Goal: Information Seeking & Learning: Check status

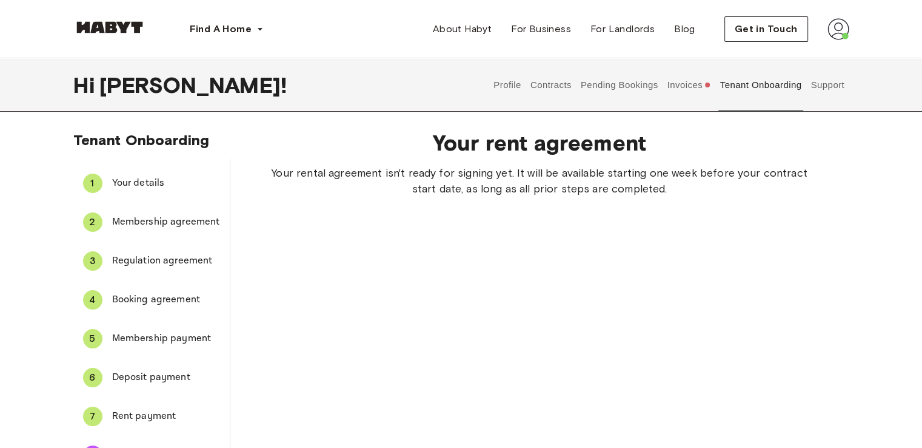
click at [689, 86] on button "Invoices" at bounding box center [689, 84] width 47 height 53
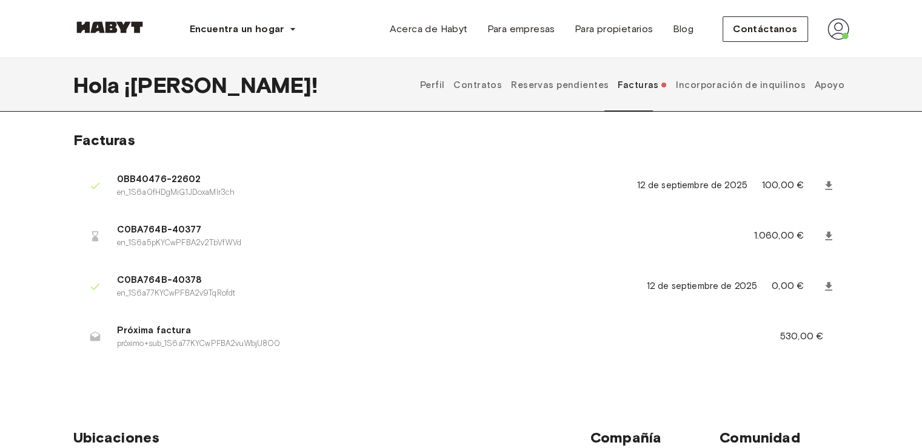
click at [830, 188] on icon at bounding box center [828, 185] width 7 height 8
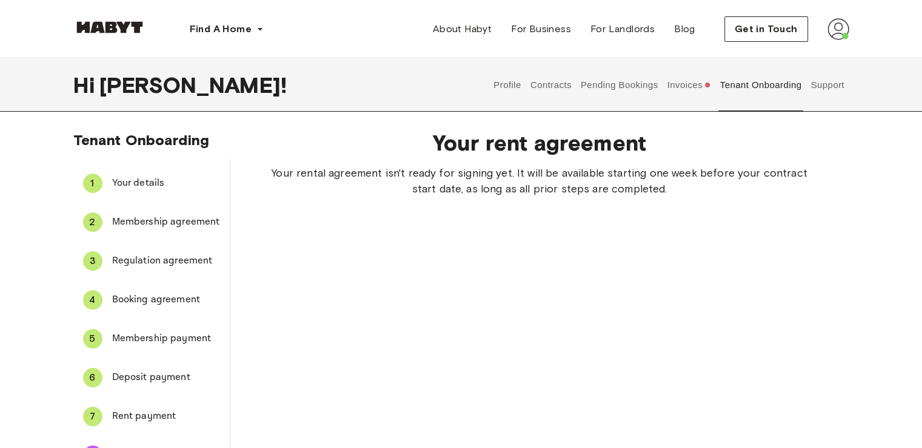
click at [690, 83] on button "Invoices" at bounding box center [689, 84] width 47 height 53
click at [138, 187] on span "Your details" at bounding box center [166, 183] width 108 height 15
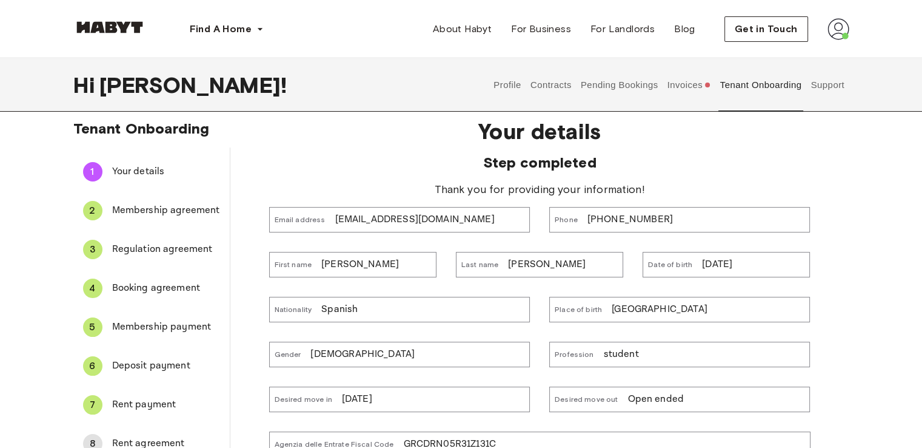
scroll to position [4, 0]
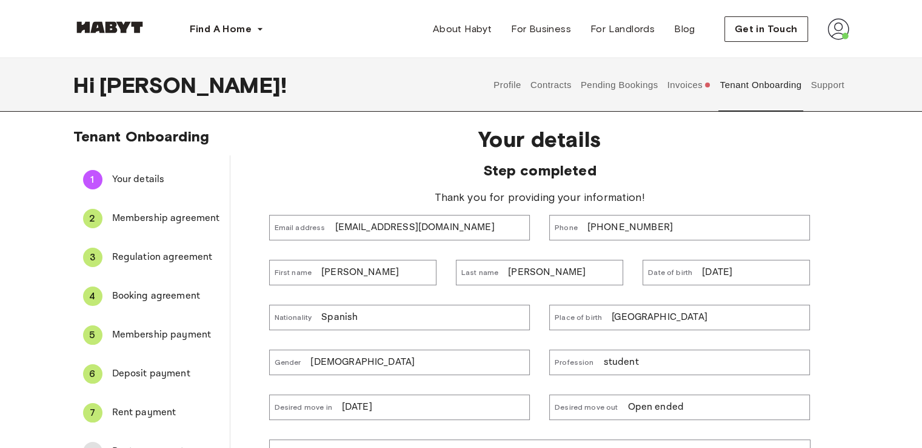
click at [183, 257] on span "Regulation agreement" at bounding box center [166, 257] width 108 height 15
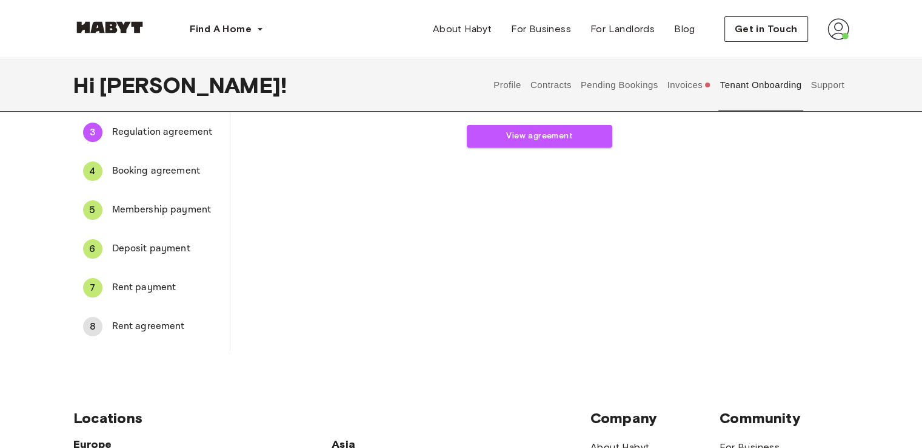
scroll to position [136, 0]
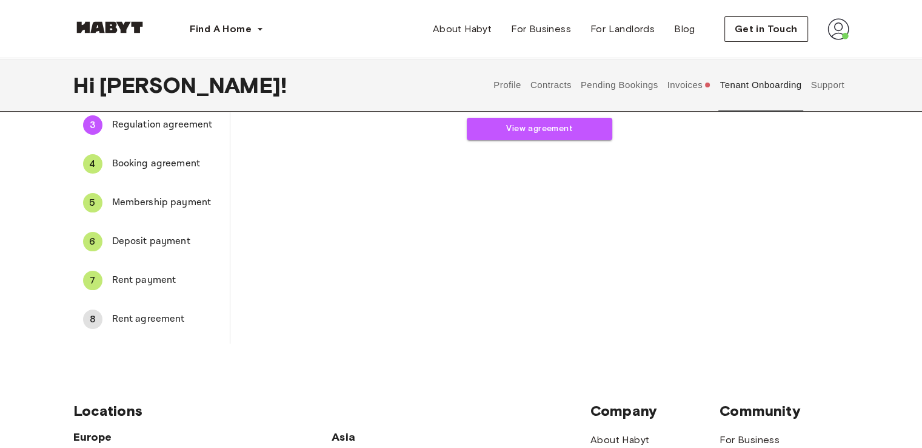
click at [149, 312] on span "Rent agreement" at bounding box center [166, 319] width 108 height 15
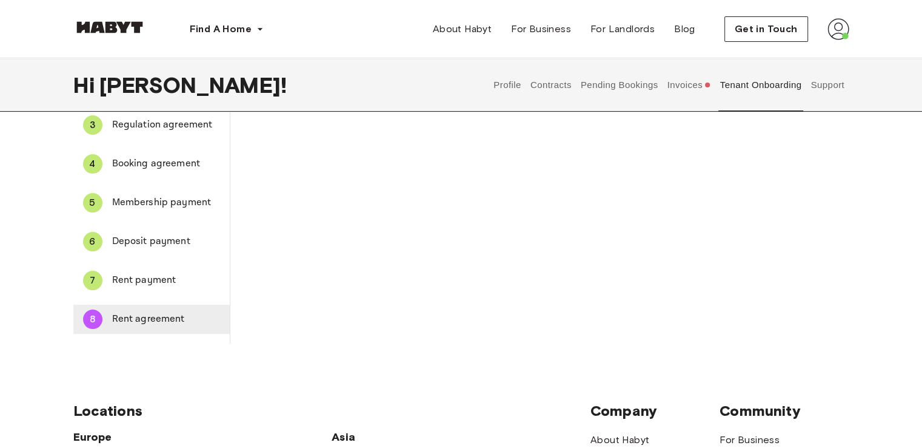
click at [149, 312] on span "Rent agreement" at bounding box center [166, 319] width 108 height 15
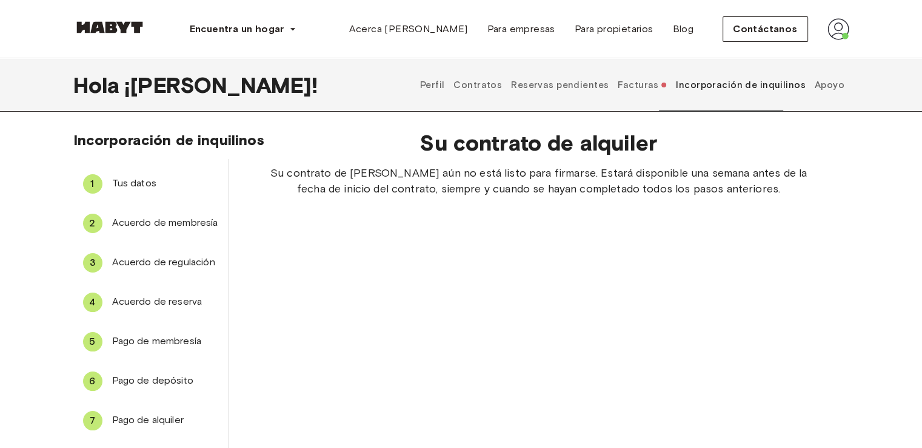
click at [731, 216] on div "Su contrato de alquiler Su contrato de alquiler aún no está listo para firmarse…" at bounding box center [539, 302] width 621 height 364
click at [827, 87] on font "Apoyo" at bounding box center [830, 84] width 30 height 11
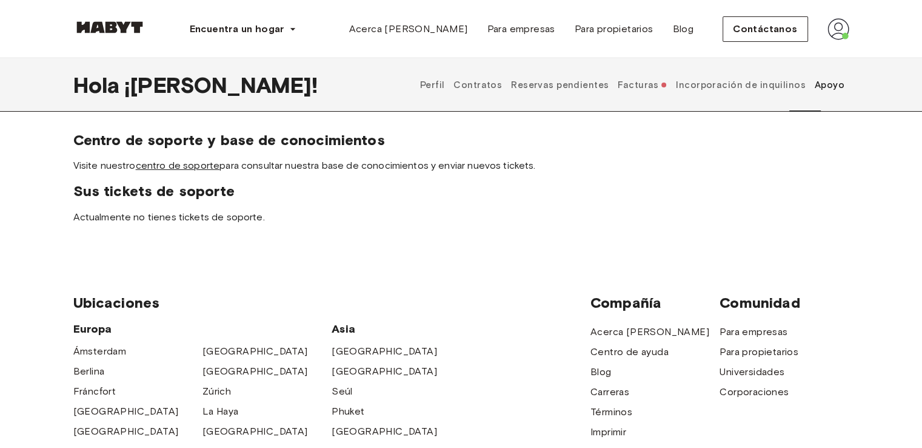
click at [204, 167] on font "centro de soporte" at bounding box center [178, 165] width 84 height 12
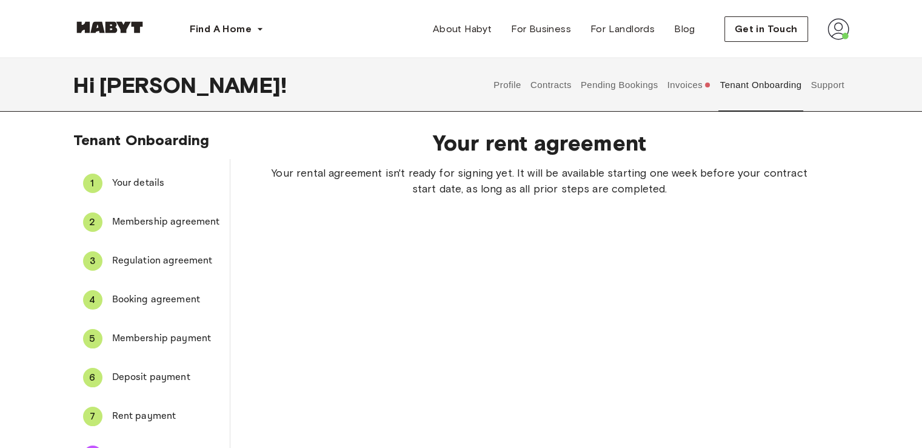
click at [693, 84] on button "Invoices" at bounding box center [689, 84] width 47 height 53
click at [141, 181] on span "Your details" at bounding box center [166, 183] width 108 height 15
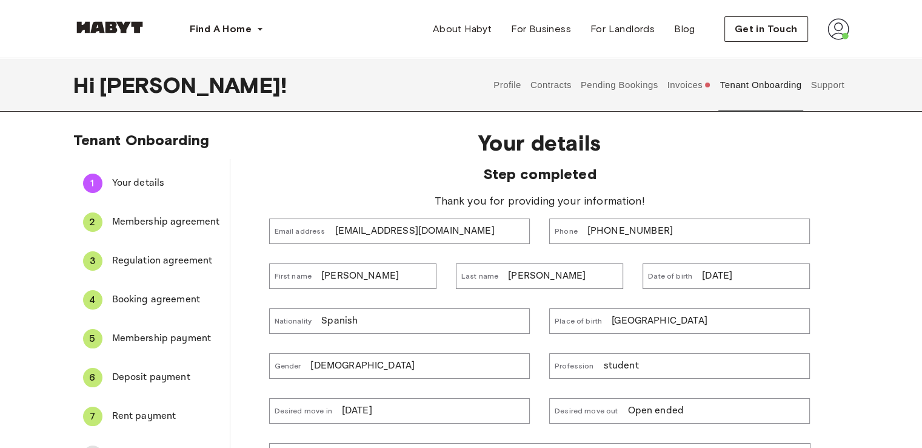
click at [192, 224] on span "Membership agreement" at bounding box center [166, 222] width 108 height 15
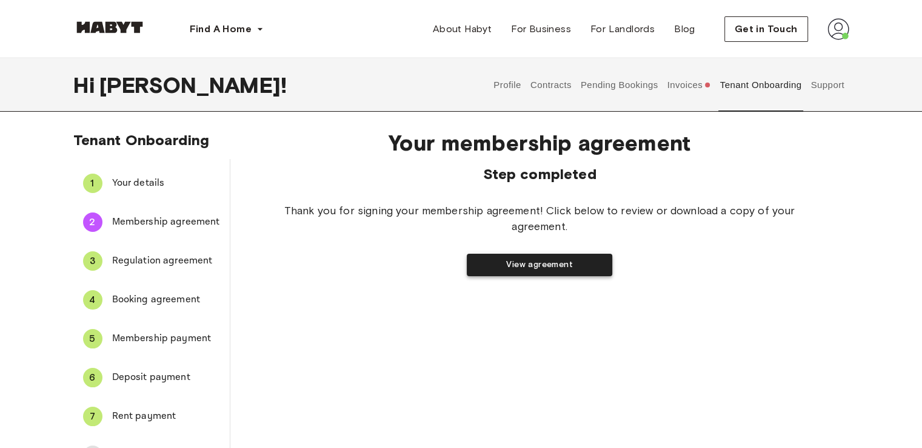
click at [506, 268] on button "View agreement" at bounding box center [540, 264] width 146 height 22
click at [155, 266] on span "Regulation agreement" at bounding box center [166, 260] width 108 height 15
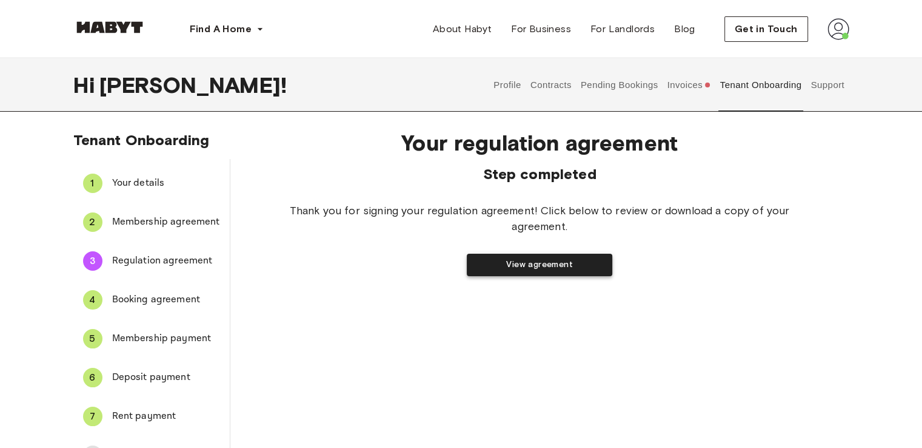
click at [486, 272] on button "View agreement" at bounding box center [540, 264] width 146 height 22
click at [179, 297] on span "Booking agreement" at bounding box center [166, 299] width 108 height 15
click at [480, 260] on button "View agreement" at bounding box center [540, 264] width 146 height 22
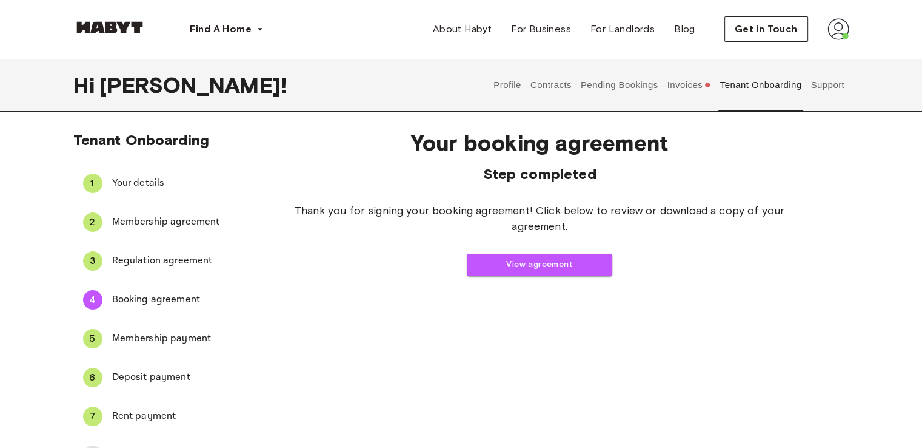
click at [150, 337] on span "Membership payment" at bounding box center [166, 338] width 108 height 15
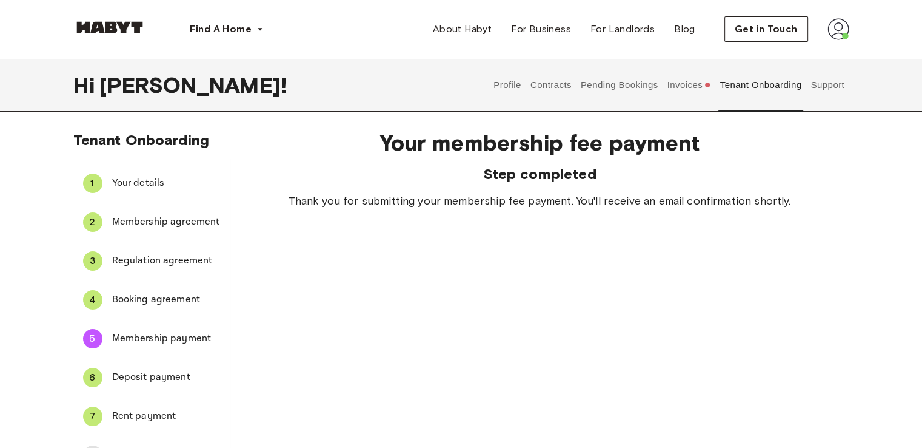
click at [135, 378] on span "Deposit payment" at bounding box center [166, 377] width 108 height 15
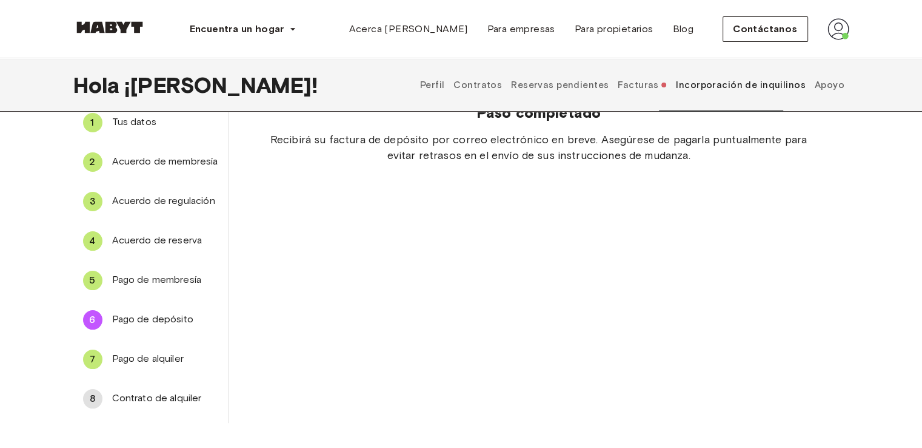
scroll to position [68, 0]
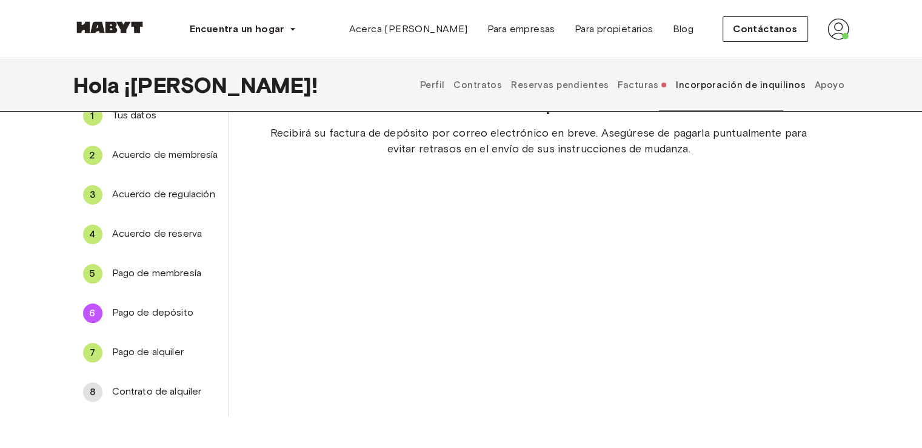
click at [160, 351] on font "Pago de alquiler" at bounding box center [148, 352] width 72 height 12
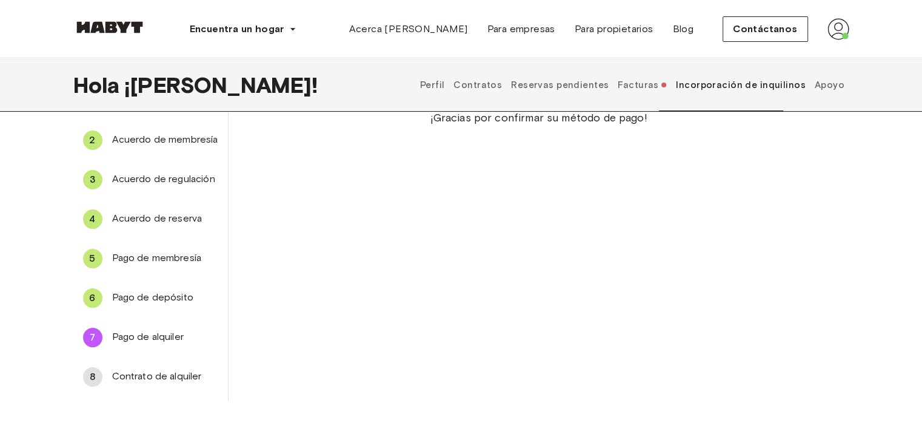
scroll to position [67, 0]
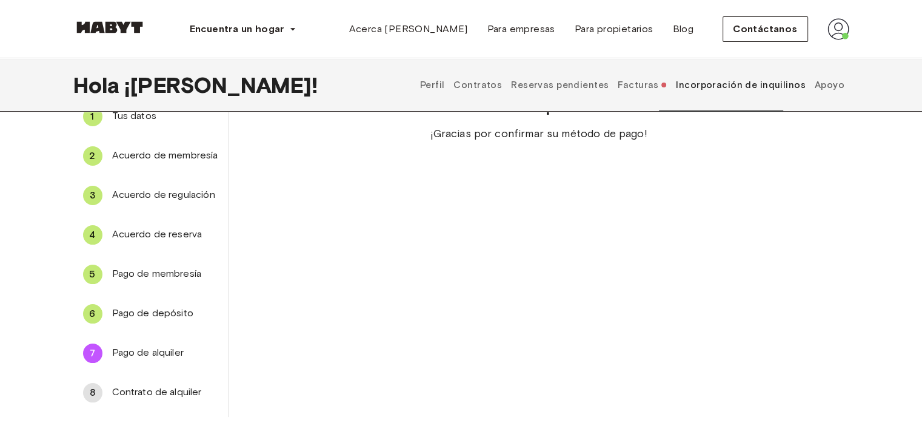
click at [184, 387] on font "Contrato de alquiler" at bounding box center [157, 392] width 90 height 12
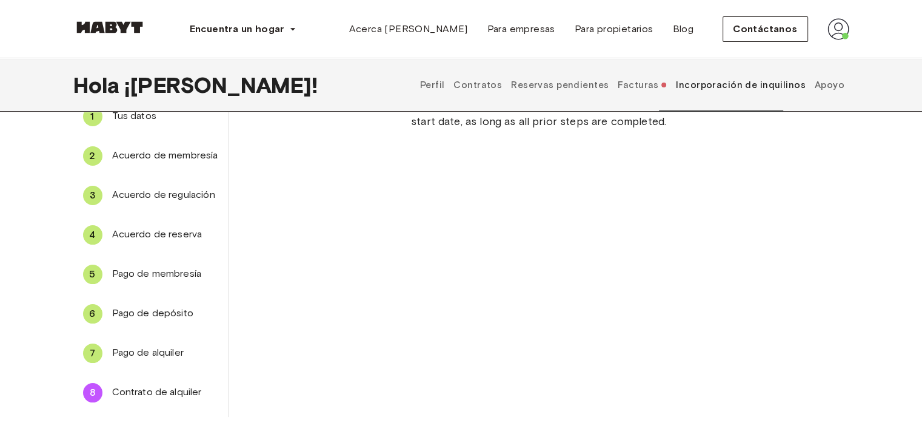
scroll to position [0, 0]
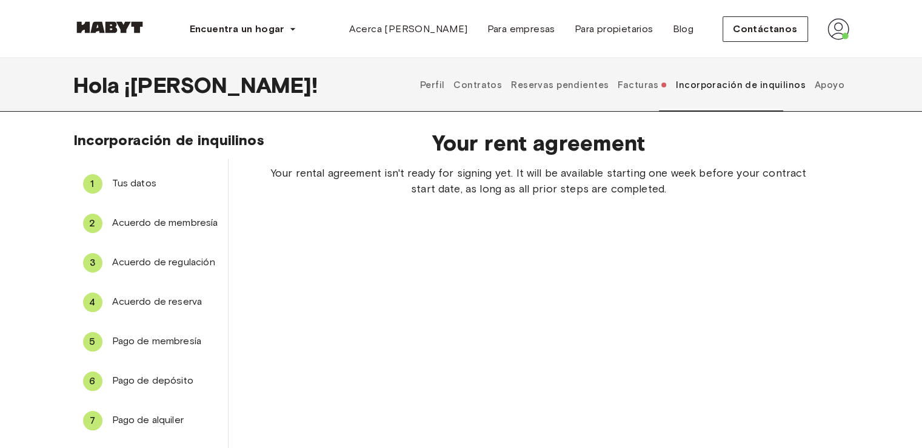
click at [502, 87] on font "Contratos" at bounding box center [478, 84] width 49 height 11
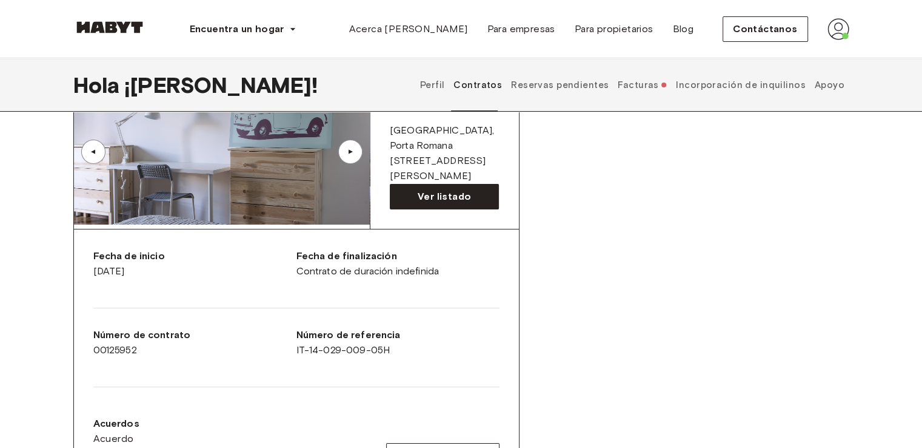
scroll to position [7, 0]
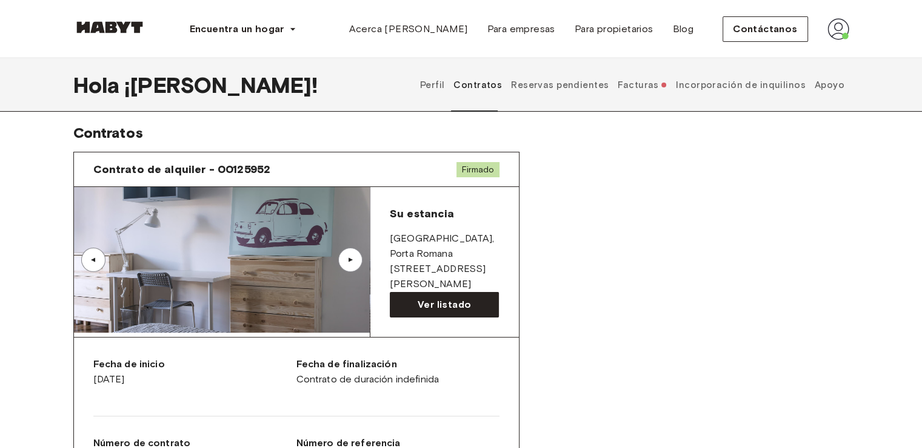
click at [488, 167] on font "Firmado" at bounding box center [477, 169] width 33 height 10
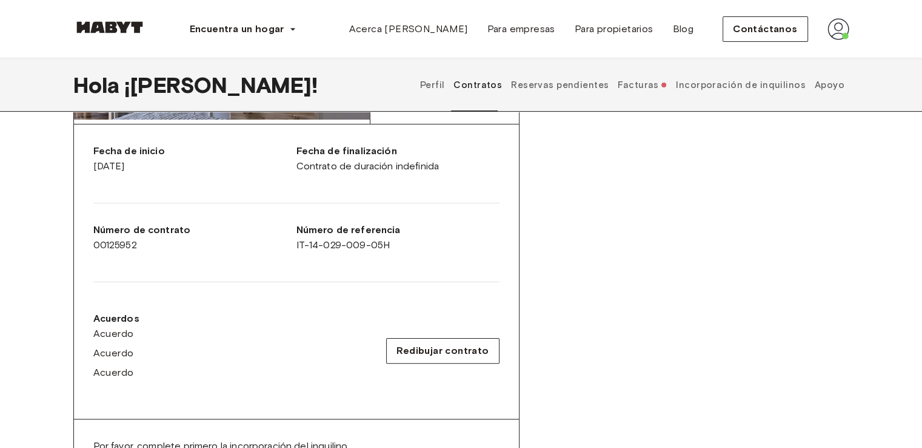
scroll to position [238, 0]
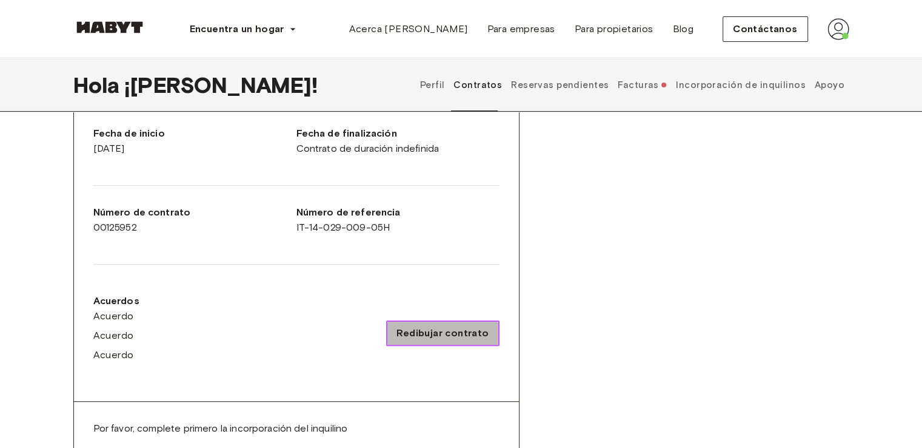
click at [471, 327] on font "Redibujar contrato" at bounding box center [443, 333] width 92 height 12
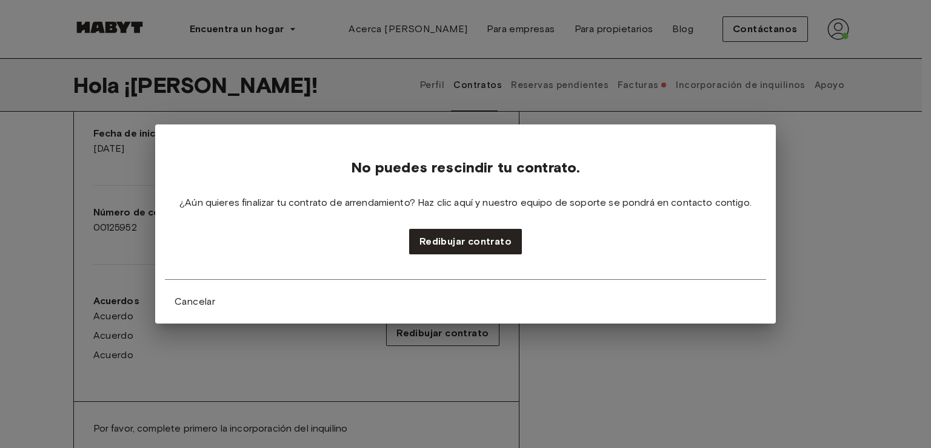
click at [607, 371] on div "No puedes rescindir tu contrato. ¿Aún quieres finalizar tu contrato de arrendam…" at bounding box center [465, 224] width 931 height 448
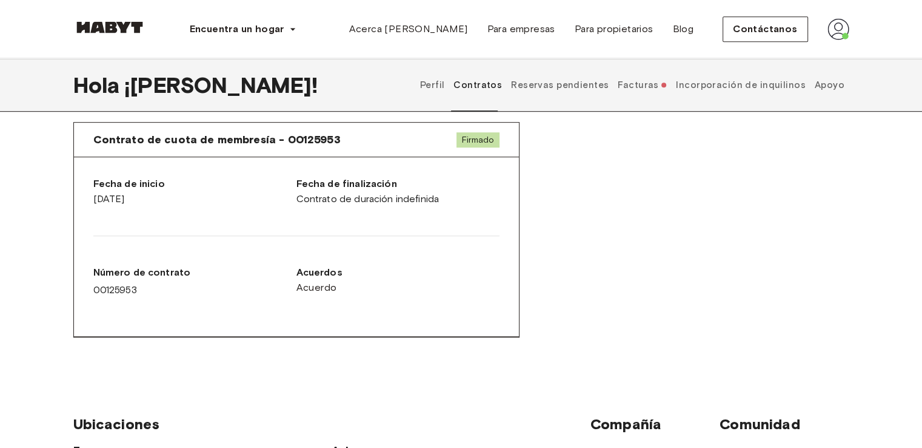
scroll to position [619, 0]
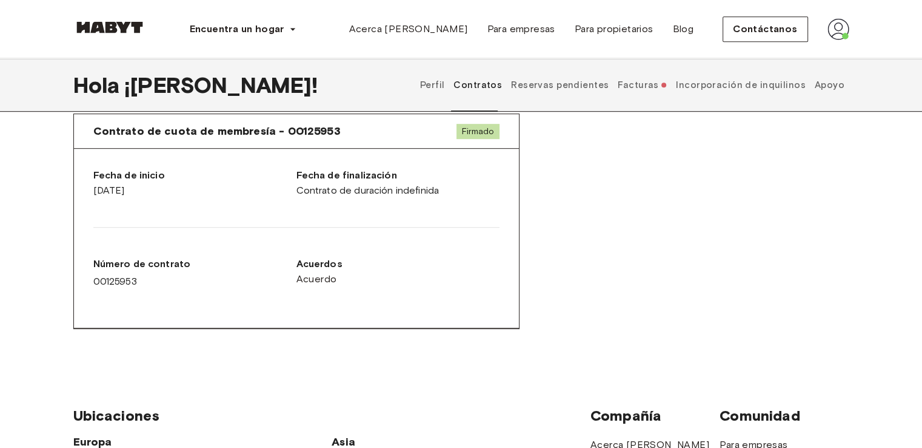
drag, startPoint x: 529, startPoint y: 306, endPoint x: 437, endPoint y: 292, distance: 93.8
click at [437, 292] on div "Contrato de cuota de membresía - 00125953 Firmado Fecha de inicio 1 de octubre …" at bounding box center [461, 231] width 776 height 254
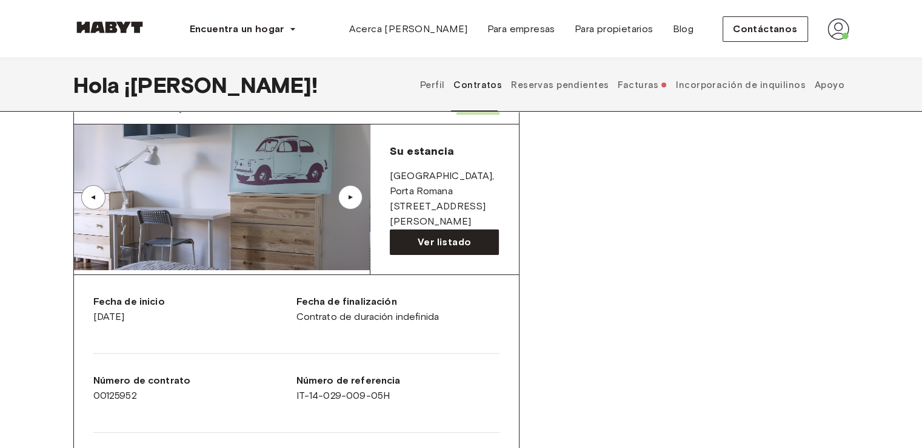
scroll to position [45, 0]
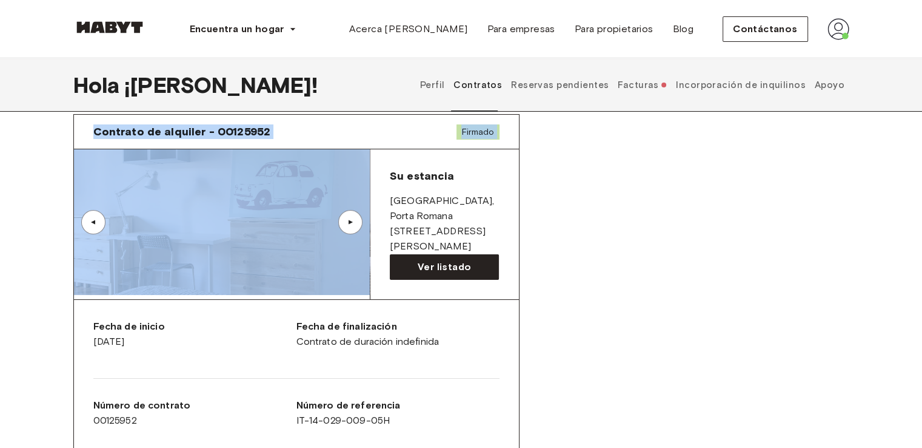
drag, startPoint x: 87, startPoint y: 129, endPoint x: 344, endPoint y: 207, distance: 268.8
click at [344, 207] on div "Contrato de alquiler - 00125952 Firmado ▲ ▲ Su estancia MILÁN , Porta Romana Ví…" at bounding box center [296, 381] width 446 height 535
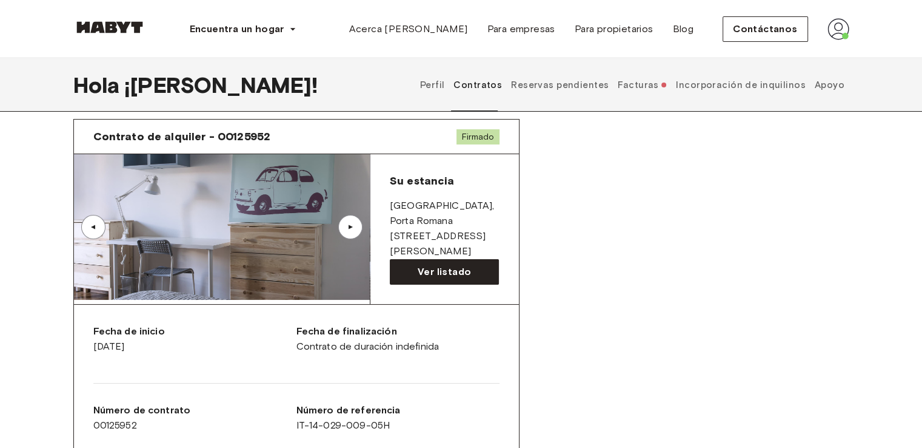
click at [552, 334] on div "Contrato de alquiler - 00125952 Firmado ▲ ▲ Su estancia MILÁN , Porta Romana Ví…" at bounding box center [461, 396] width 776 height 574
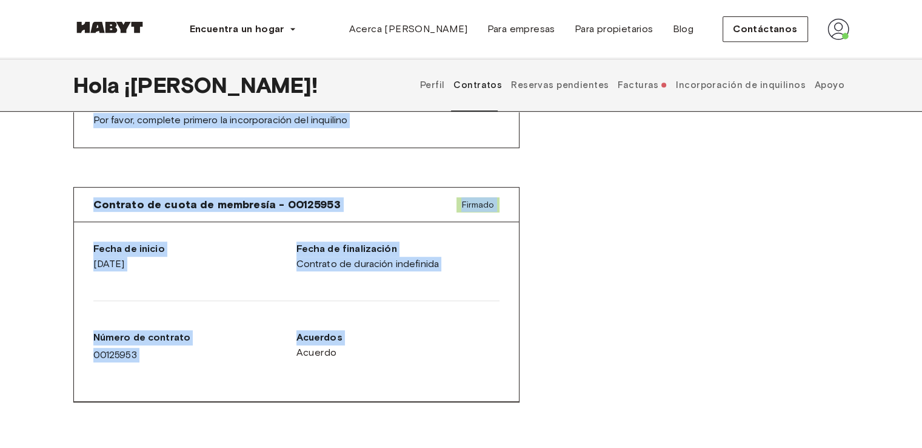
scroll to position [560, 0]
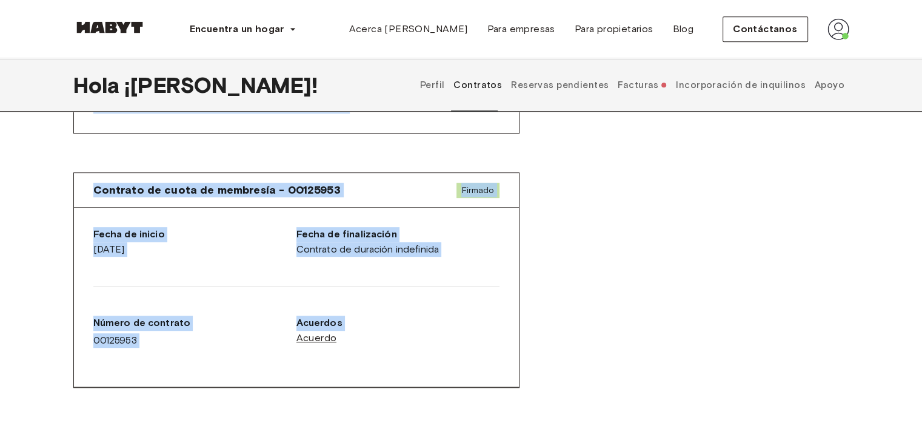
drag, startPoint x: 89, startPoint y: 132, endPoint x: 305, endPoint y: 330, distance: 294.0
copy div "Contrato de alquiler - 00125952 Firmado ▲ ▲ Su estancia MILÁN , Porta Romana Ví…"
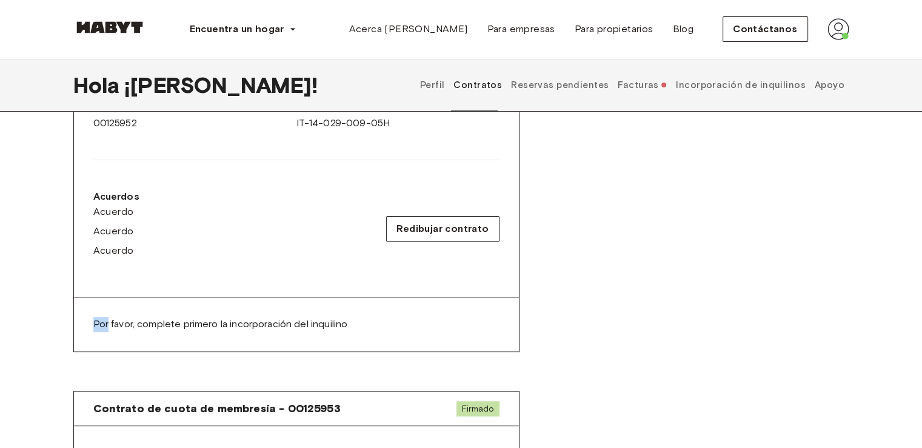
scroll to position [338, 0]
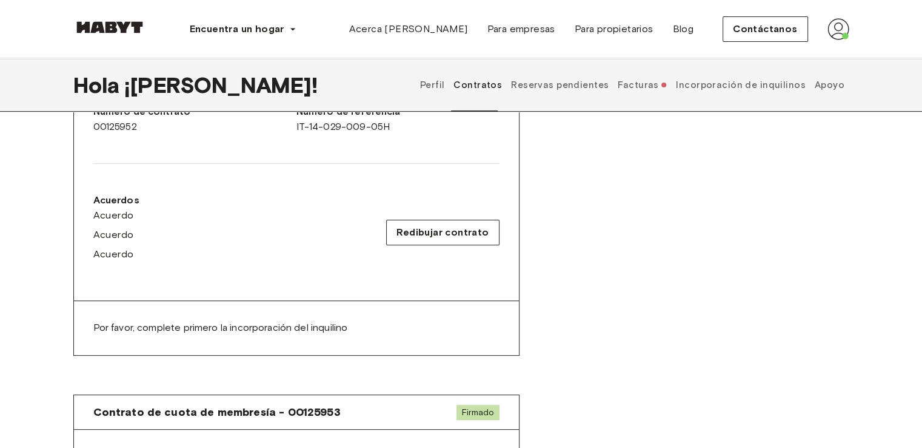
click at [883, 211] on div "Contratos Contrato de alquiler - 00125952 Firmado ▲ ▲ Su estancia MILÁN , Porta…" at bounding box center [461, 216] width 873 height 846
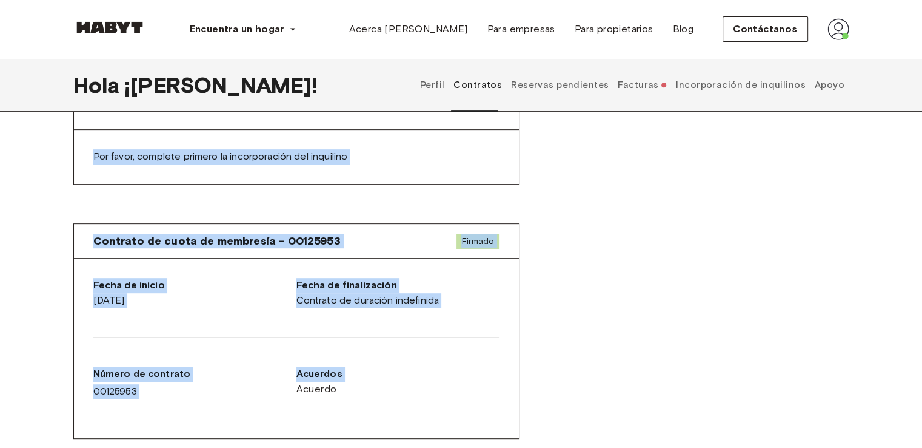
scroll to position [653, 0]
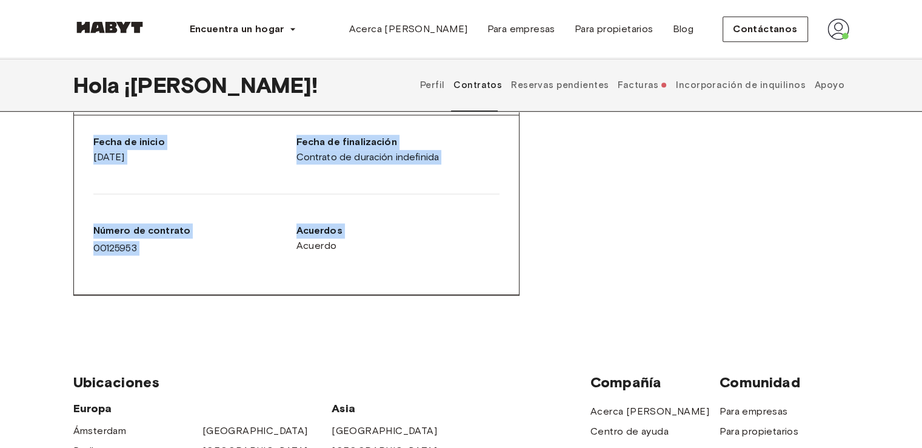
drag, startPoint x: 91, startPoint y: 173, endPoint x: 454, endPoint y: 282, distance: 378.5
copy div "Contrato de alquiler - 00125952 Firmado ▲ ▲ Su estancia MILÁN , Porta Romana Ví…"
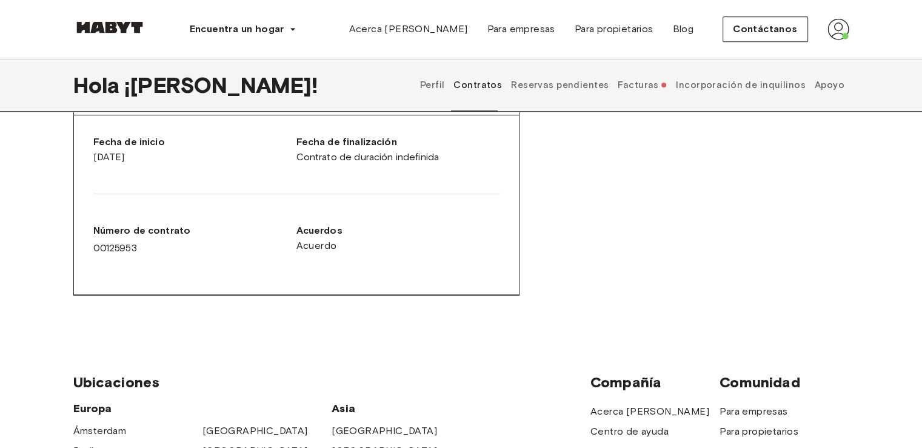
click at [439, 378] on span "Ubicaciones" at bounding box center [331, 382] width 517 height 18
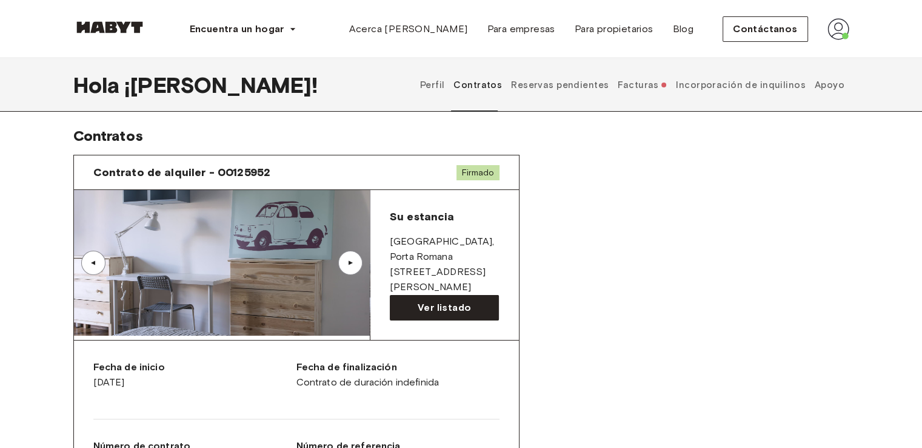
scroll to position [2, 0]
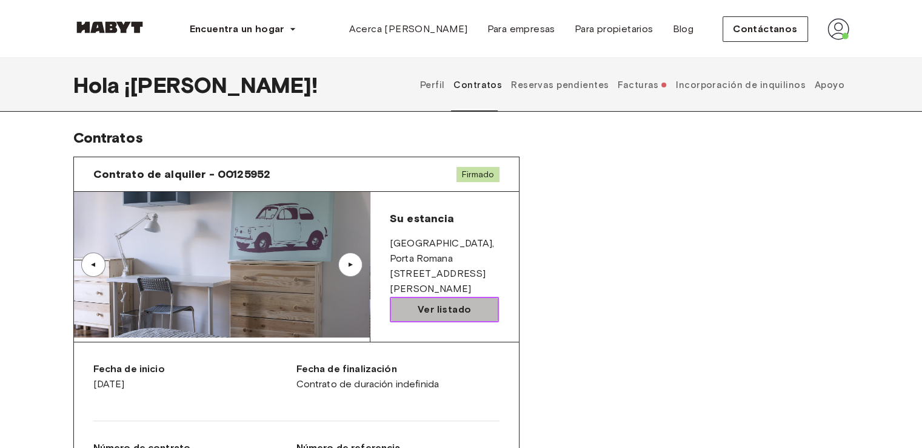
click at [438, 306] on font "Ver listado" at bounding box center [444, 309] width 53 height 12
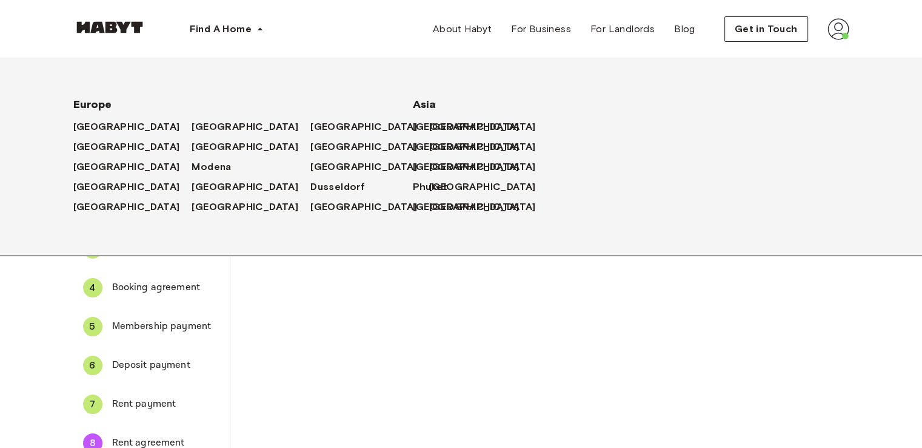
scroll to position [2, 0]
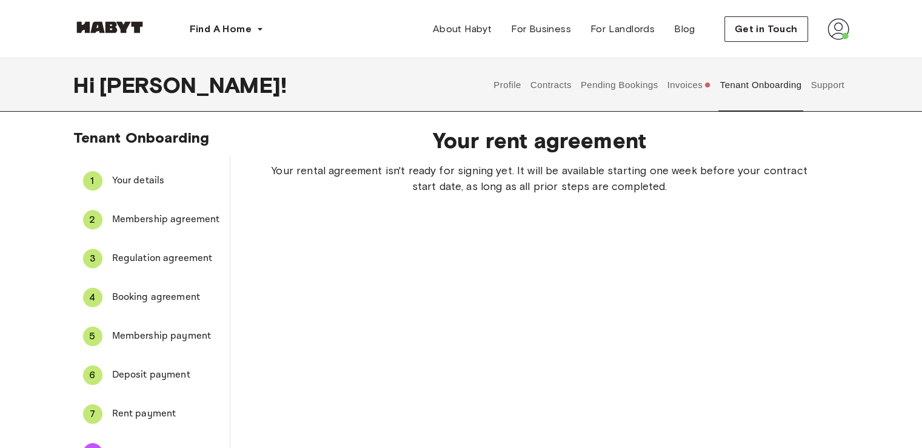
click at [561, 88] on button "Contracts" at bounding box center [551, 84] width 44 height 53
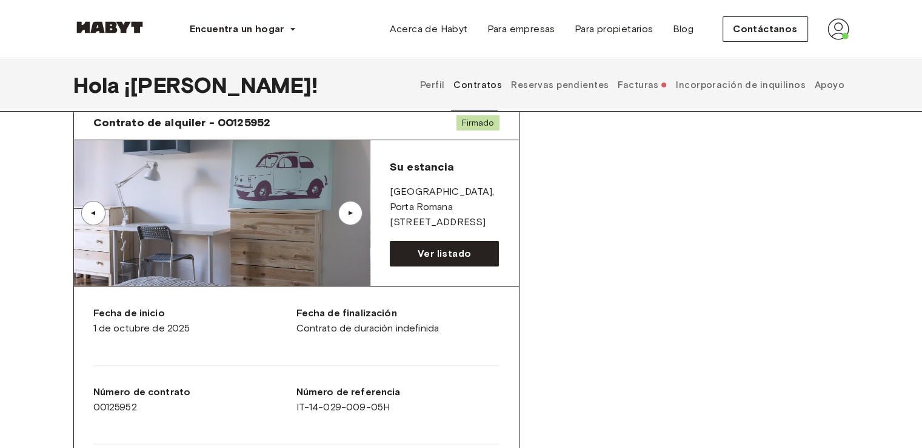
scroll to position [64, 0]
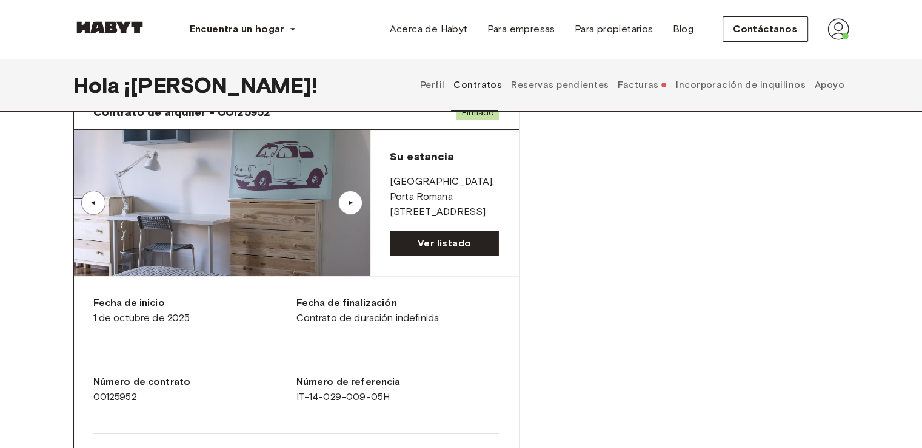
click at [640, 87] on font "Facturas" at bounding box center [638, 84] width 41 height 11
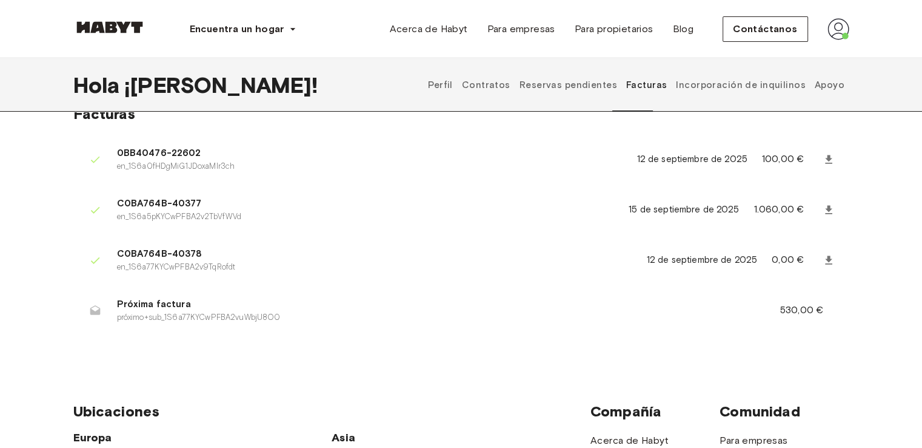
scroll to position [24, 0]
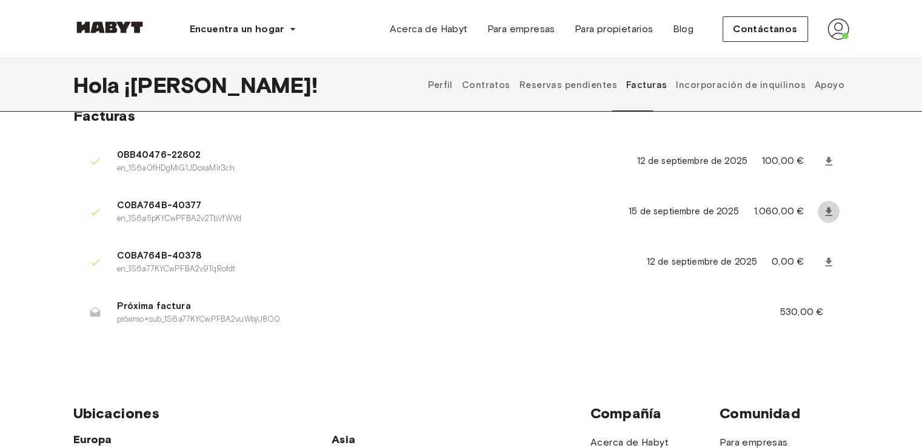
click at [827, 212] on icon at bounding box center [829, 212] width 12 height 12
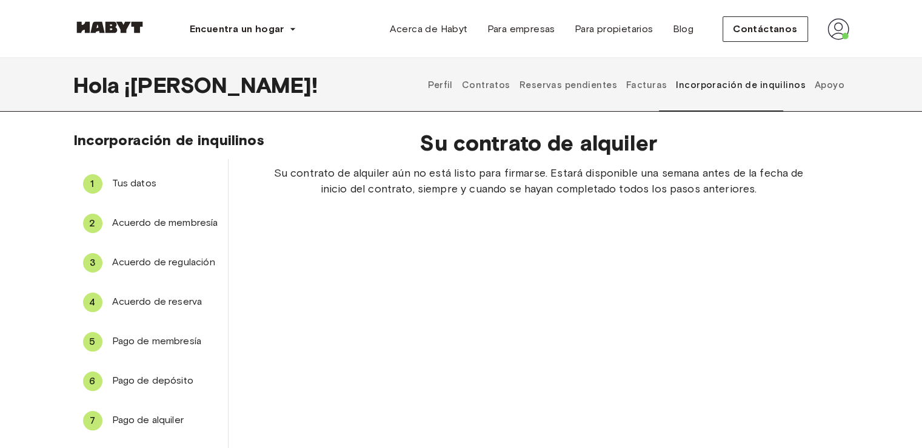
click at [808, 199] on div "Su contrato de alquiler Su contrato de alquiler aún no está listo para firmarse…" at bounding box center [539, 302] width 621 height 364
click at [606, 88] on font "Reservas pendientes" at bounding box center [569, 84] width 98 height 11
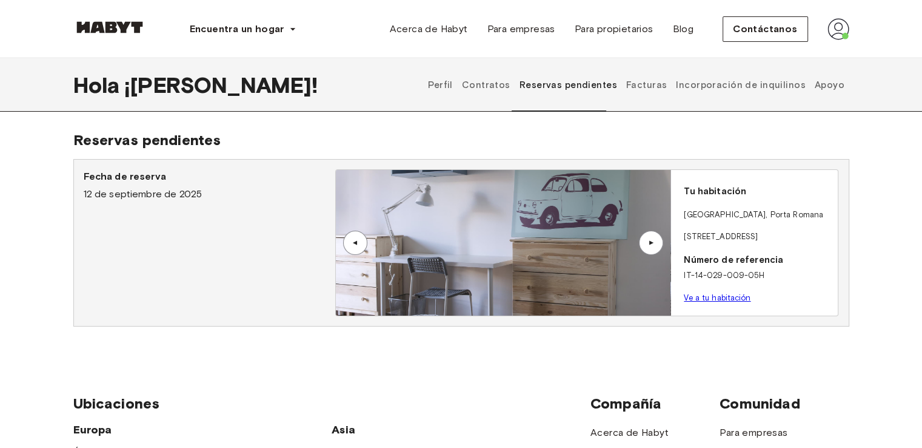
click at [660, 87] on font "Facturas" at bounding box center [646, 84] width 41 height 11
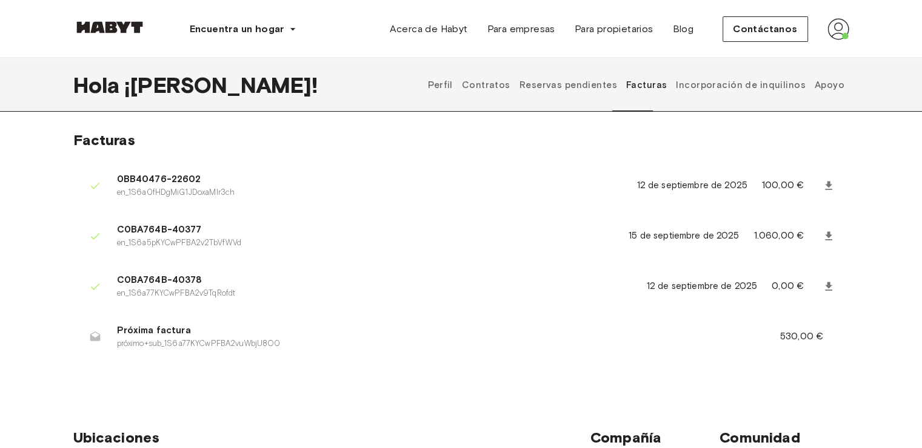
click at [597, 86] on font "Reservas pendientes" at bounding box center [569, 84] width 98 height 11
